Goal: Find specific page/section: Find specific page/section

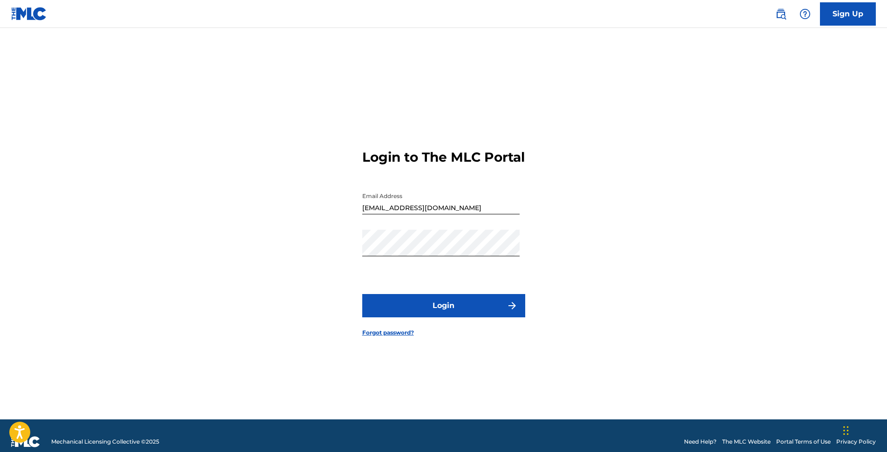
click at [432, 314] on button "Login" at bounding box center [443, 305] width 163 height 23
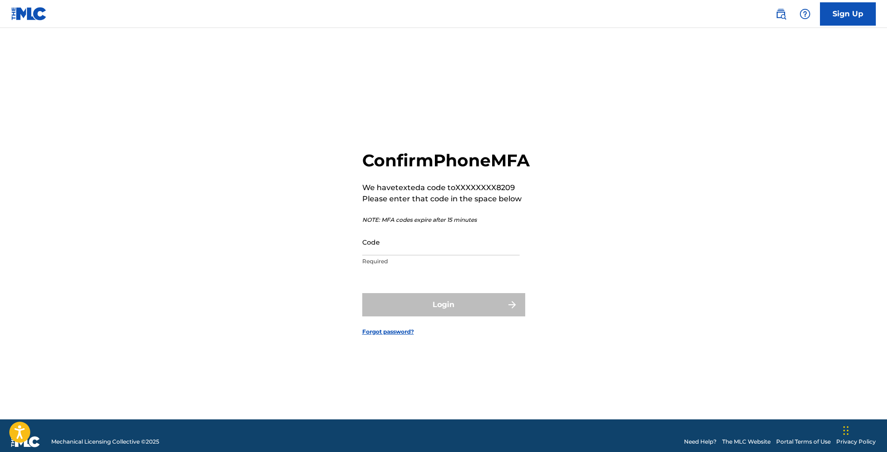
click at [407, 255] on input "Code" at bounding box center [440, 242] width 157 height 27
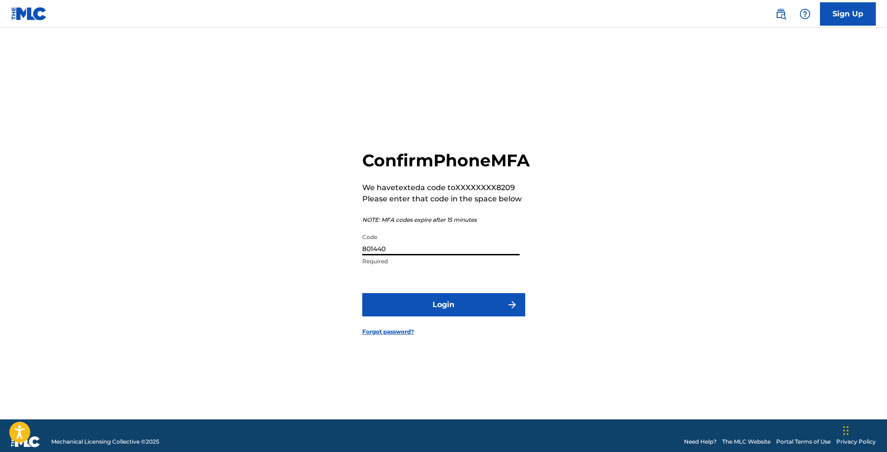
type input "801440"
click at [441, 316] on button "Login" at bounding box center [443, 304] width 163 height 23
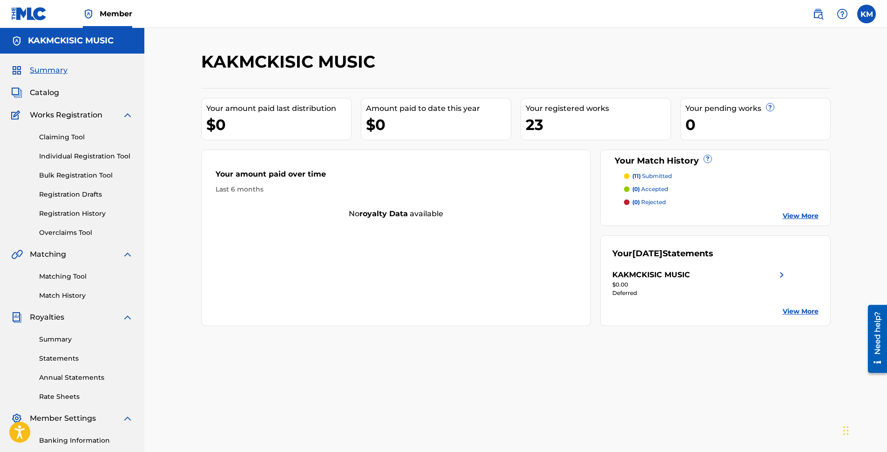
click at [59, 276] on link "Matching Tool" at bounding box center [86, 276] width 94 height 10
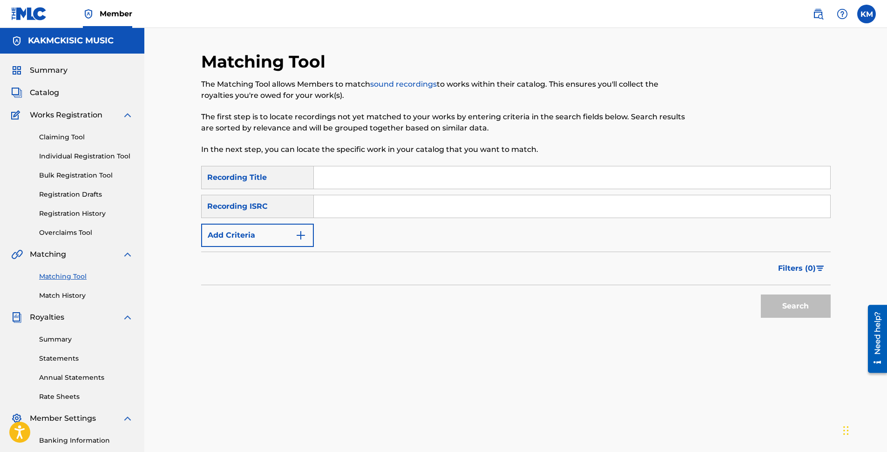
click at [257, 238] on button "Add Criteria" at bounding box center [257, 234] width 113 height 23
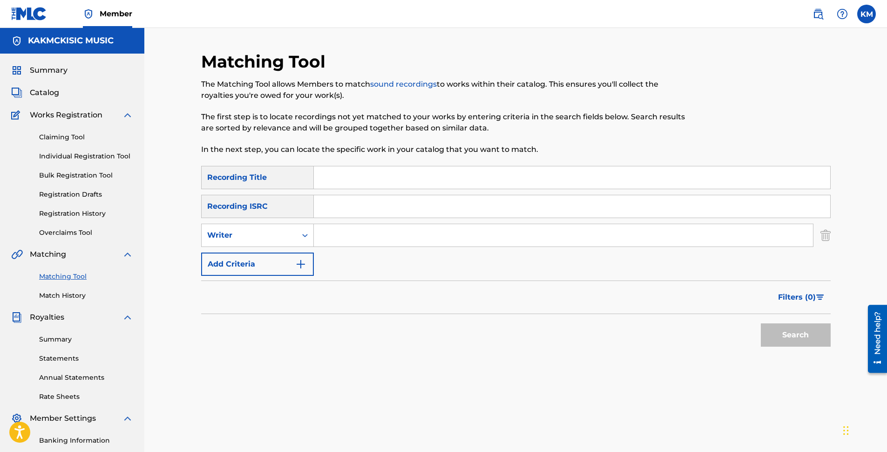
click at [355, 237] on input "Search Form" at bounding box center [563, 235] width 499 height 22
type input "[PERSON_NAME]"
click at [809, 335] on button "Search" at bounding box center [796, 334] width 70 height 23
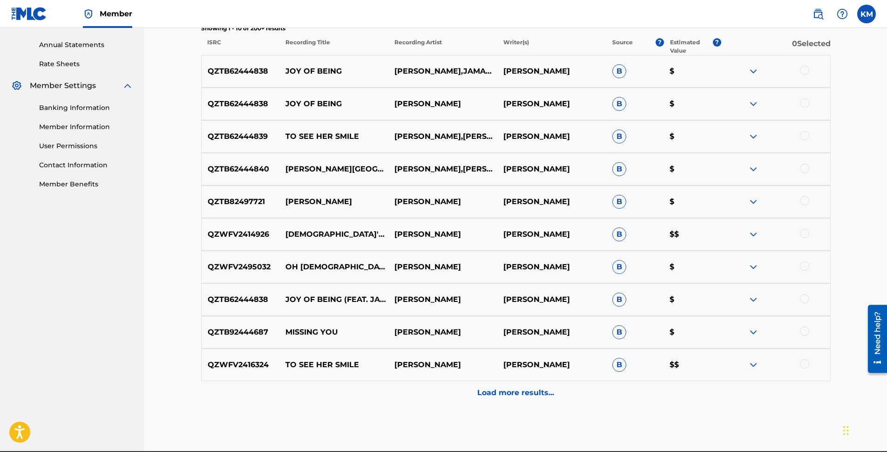
scroll to position [372, 0]
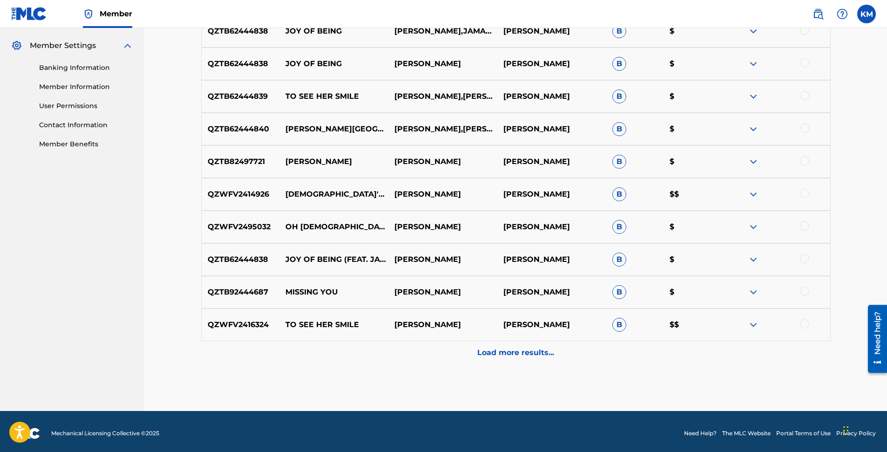
click at [510, 356] on p "Load more results..." at bounding box center [515, 352] width 77 height 11
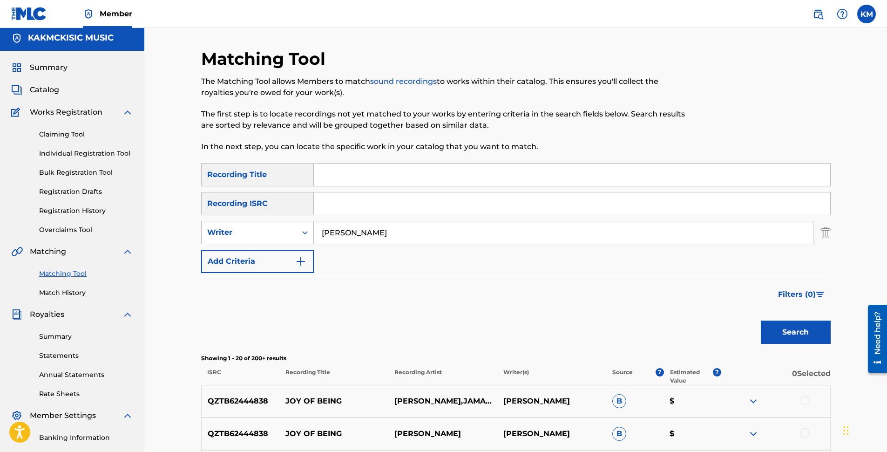
scroll to position [0, 0]
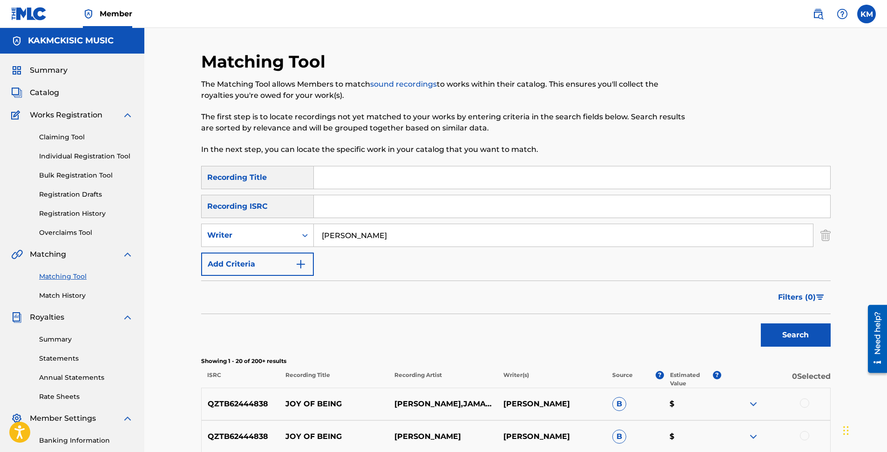
click at [50, 92] on span "Catalog" at bounding box center [44, 92] width 29 height 11
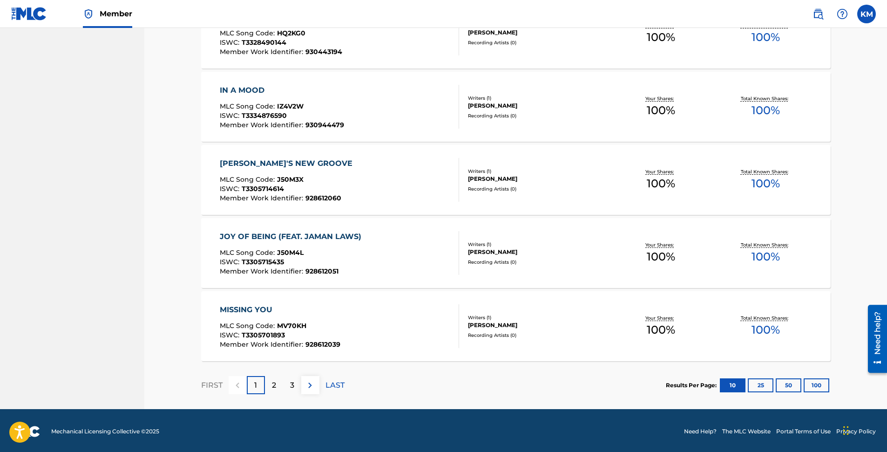
scroll to position [614, 0]
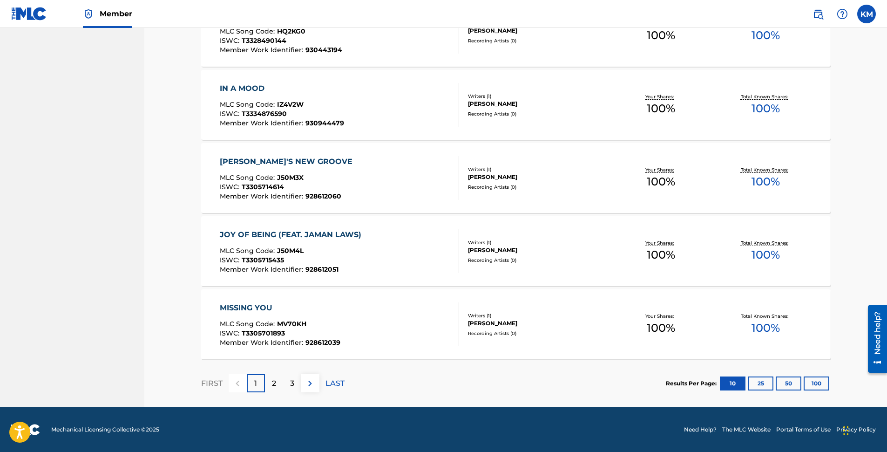
click at [277, 384] on div "2" at bounding box center [274, 383] width 18 height 18
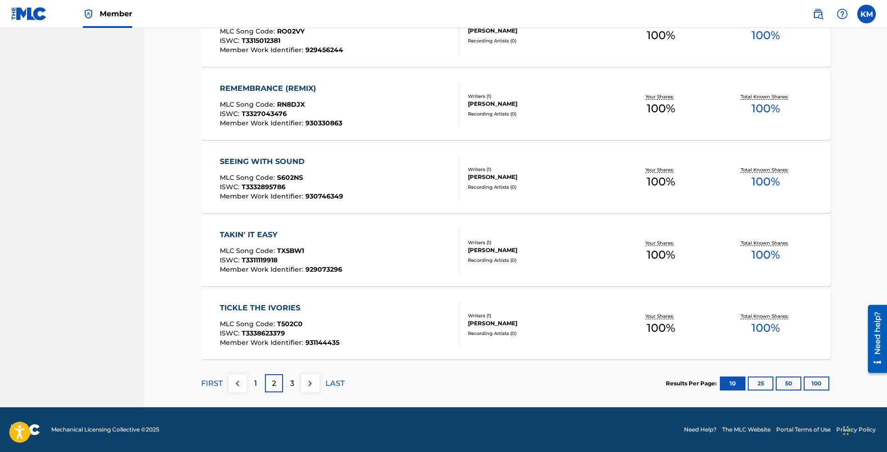
click at [291, 385] on p "3" at bounding box center [292, 383] width 4 height 11
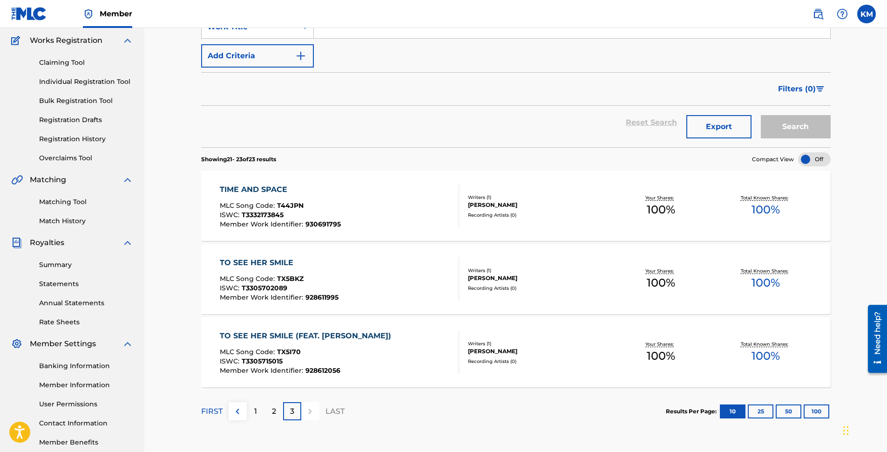
scroll to position [0, 0]
